Goal: Transaction & Acquisition: Purchase product/service

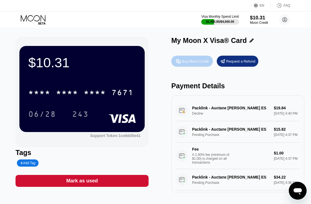
click at [194, 57] on div "Buy Moon Credit" at bounding box center [192, 61] width 42 height 11
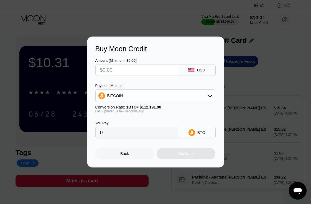
click at [142, 70] on input "text" at bounding box center [136, 70] width 73 height 11
type input "$1"
type input "0.00000892"
type input "$10"
type input "0.00008914"
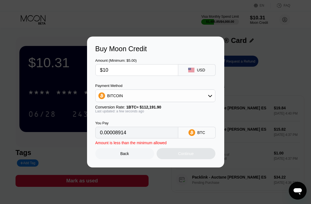
type input "$100"
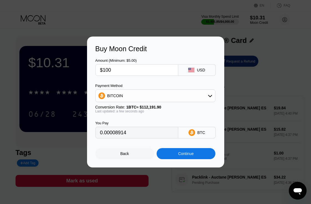
type input "0.00089133"
type input "$100"
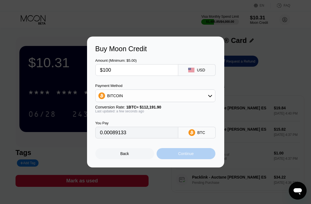
click at [197, 154] on div "Continue" at bounding box center [186, 153] width 59 height 11
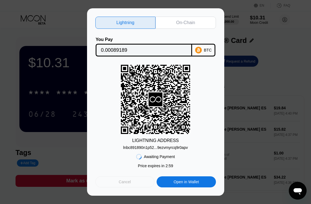
click at [132, 179] on div "Cancel" at bounding box center [124, 182] width 59 height 11
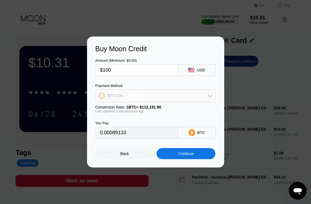
click at [134, 91] on div "BITCOIN" at bounding box center [155, 95] width 119 height 11
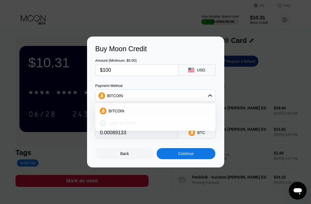
click at [131, 122] on span "USDT on TRON" at bounding box center [123, 123] width 28 height 4
type input "101.01"
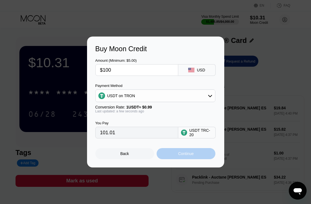
click at [185, 153] on div "Continue" at bounding box center [186, 154] width 16 height 4
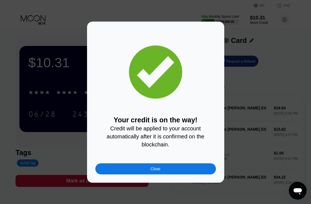
click at [143, 170] on div "Close" at bounding box center [155, 168] width 121 height 11
